Goal: Information Seeking & Learning: Learn about a topic

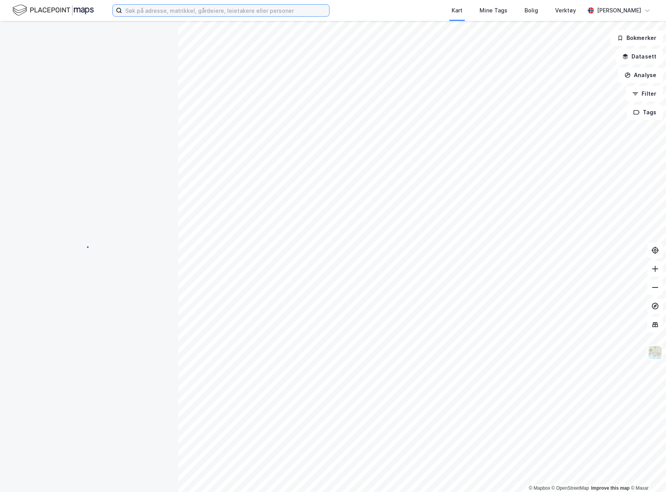
click at [258, 14] on input at bounding box center [225, 11] width 207 height 12
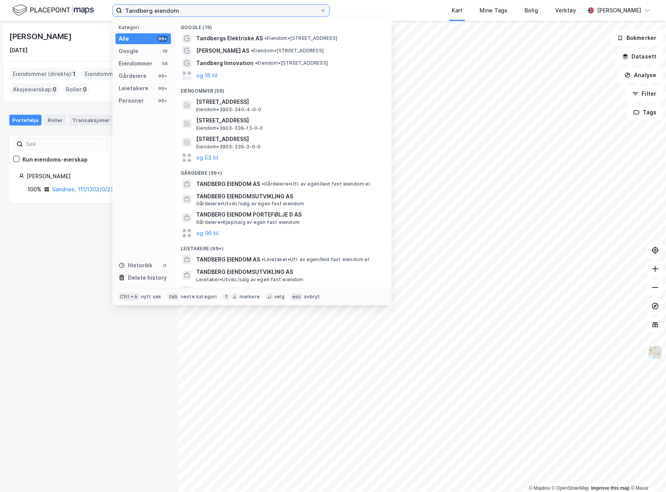
type input "Tandberg eiendom"
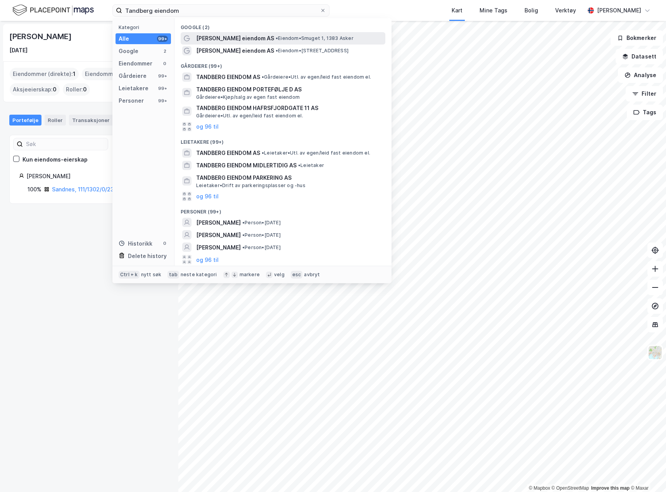
click at [227, 39] on span "[PERSON_NAME] eiendom AS" at bounding box center [235, 38] width 78 height 9
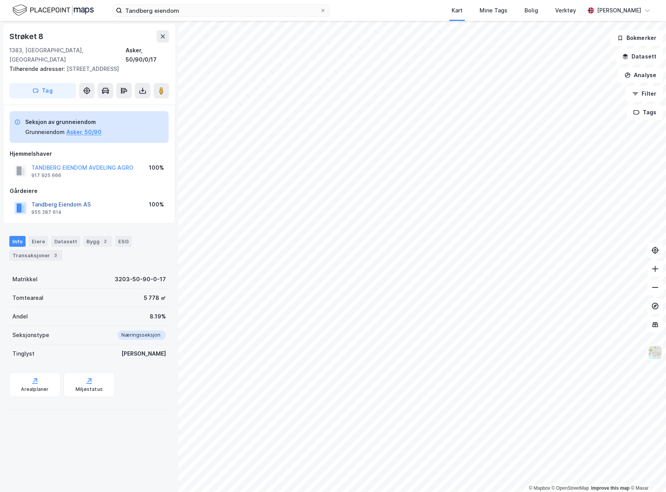
click at [0, 0] on button "Tandberg Eiendom AS" at bounding box center [0, 0] width 0 height 0
